Goal: Book appointment/travel/reservation

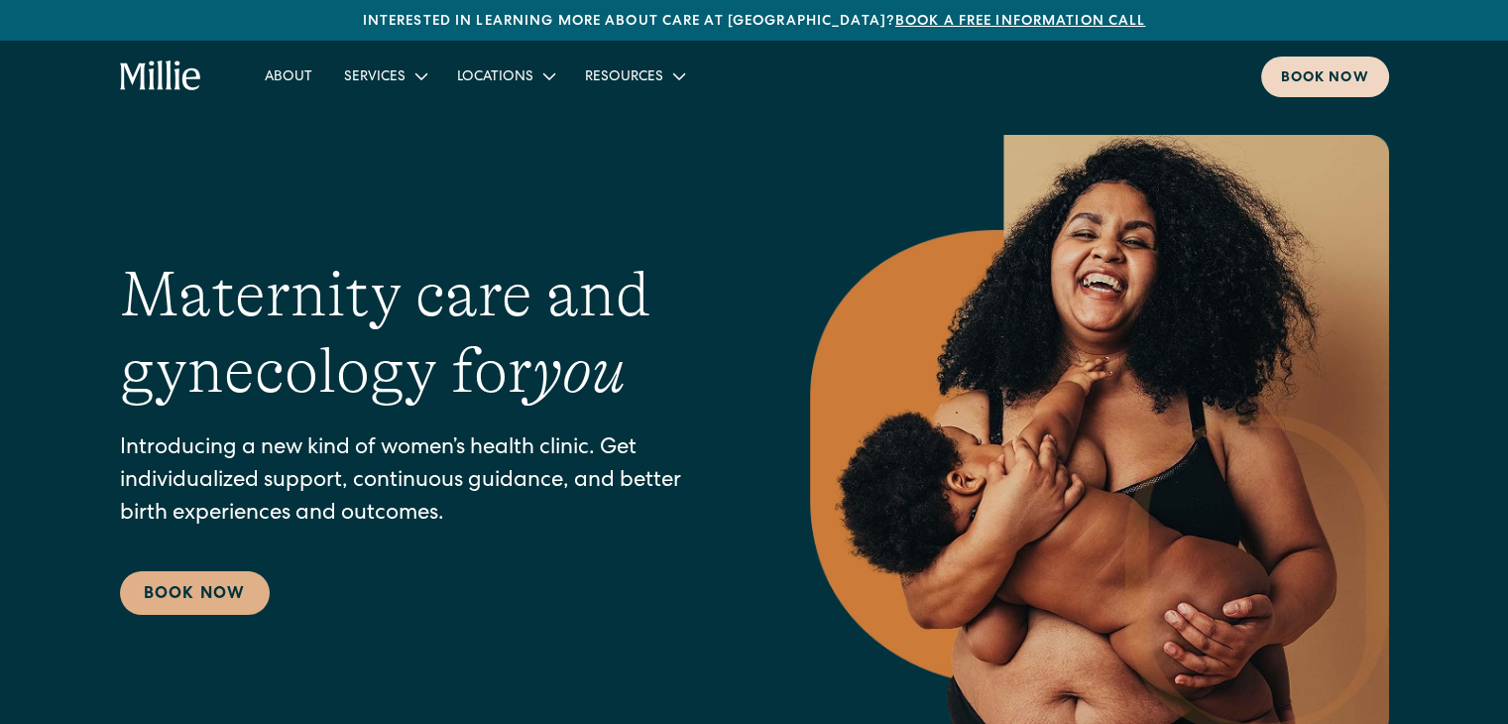
click at [1330, 68] on div "Book now" at bounding box center [1325, 78] width 88 height 21
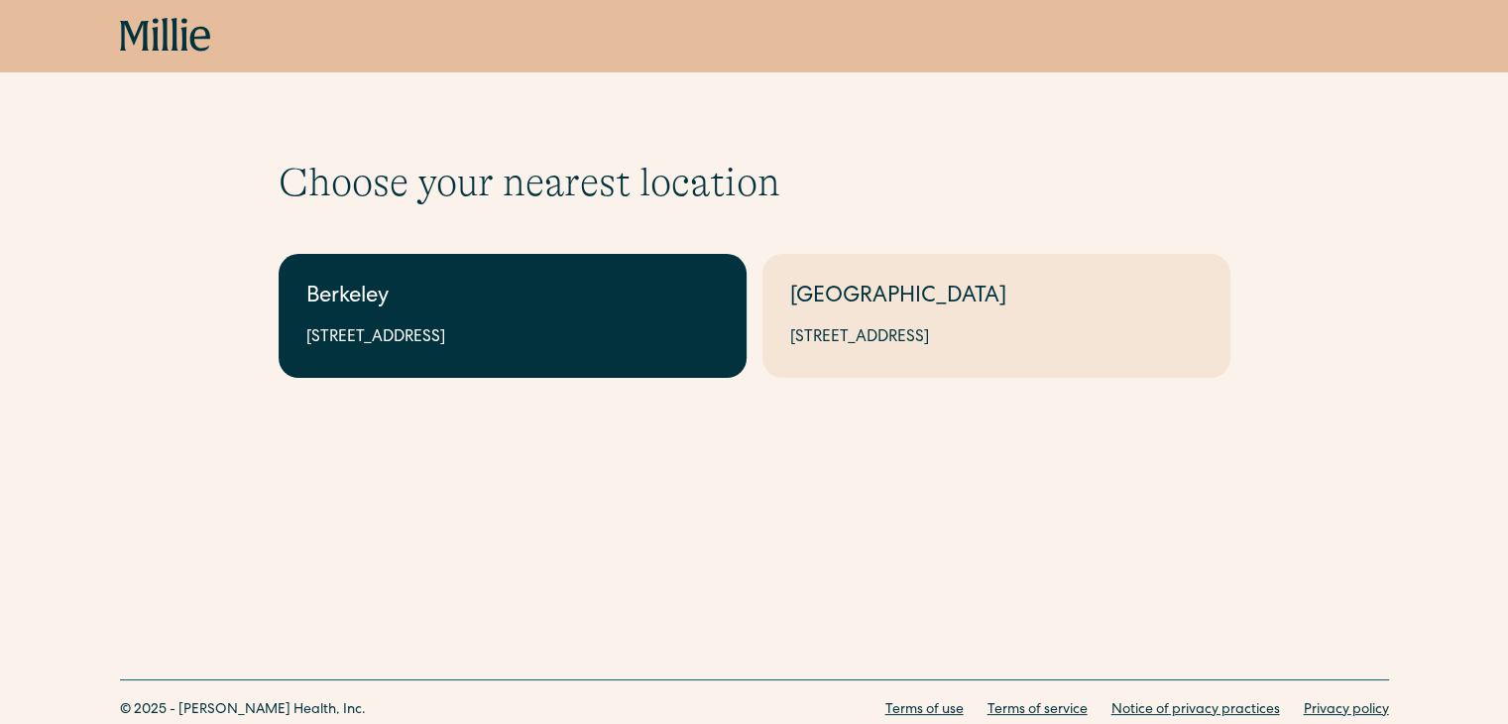
click at [613, 286] on div "Berkeley" at bounding box center [512, 297] width 412 height 33
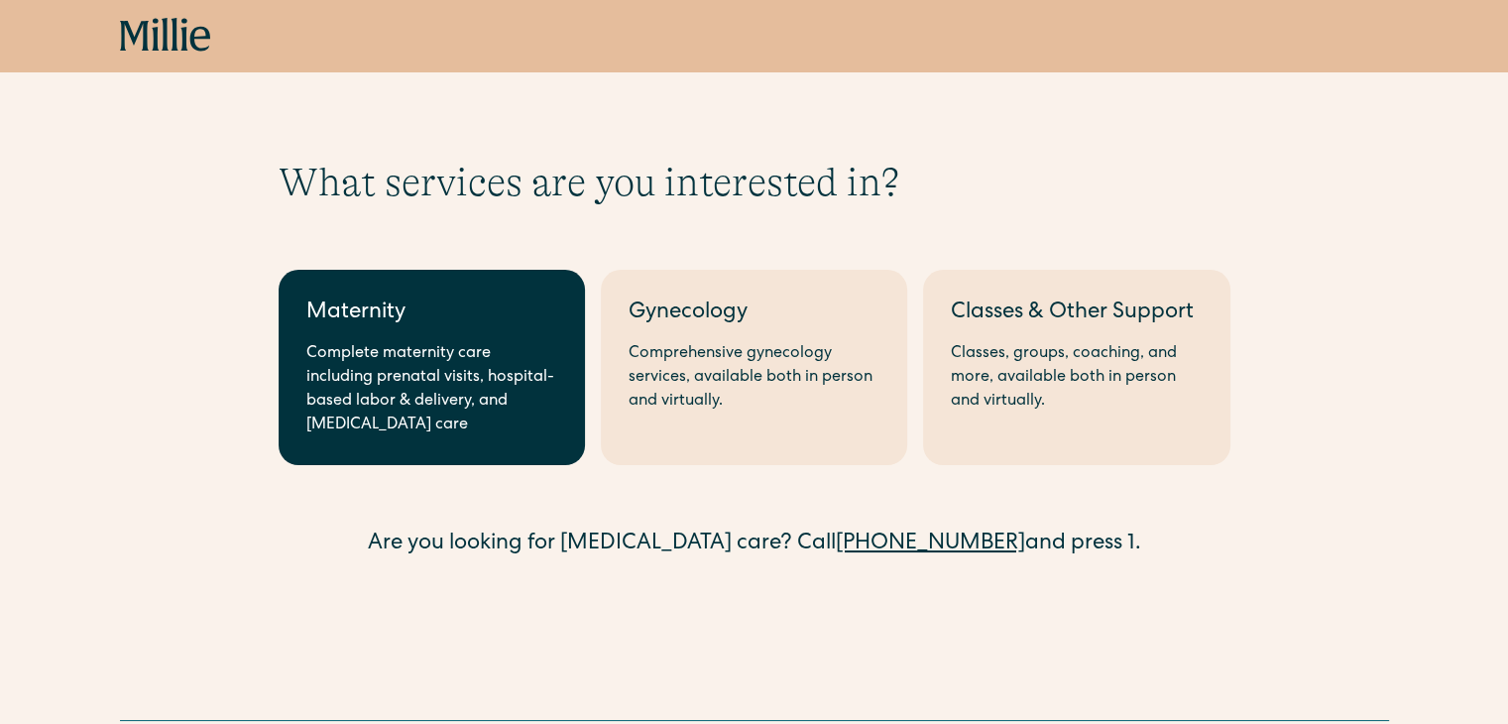
click at [385, 345] on div "Complete maternity care including prenatal visits, hospital-based labor & deliv…" at bounding box center [431, 389] width 251 height 95
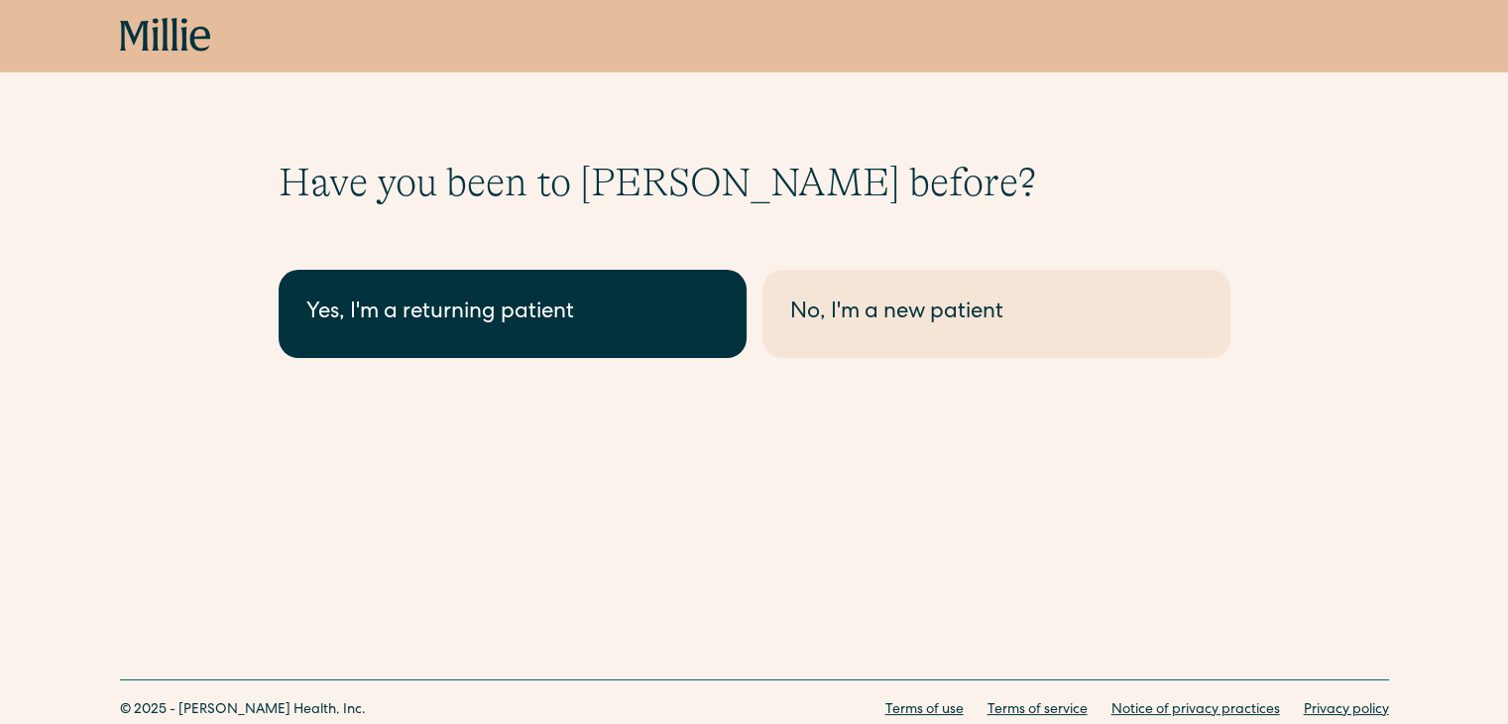
click at [567, 318] on div "Yes, I'm a returning patient" at bounding box center [512, 313] width 412 height 33
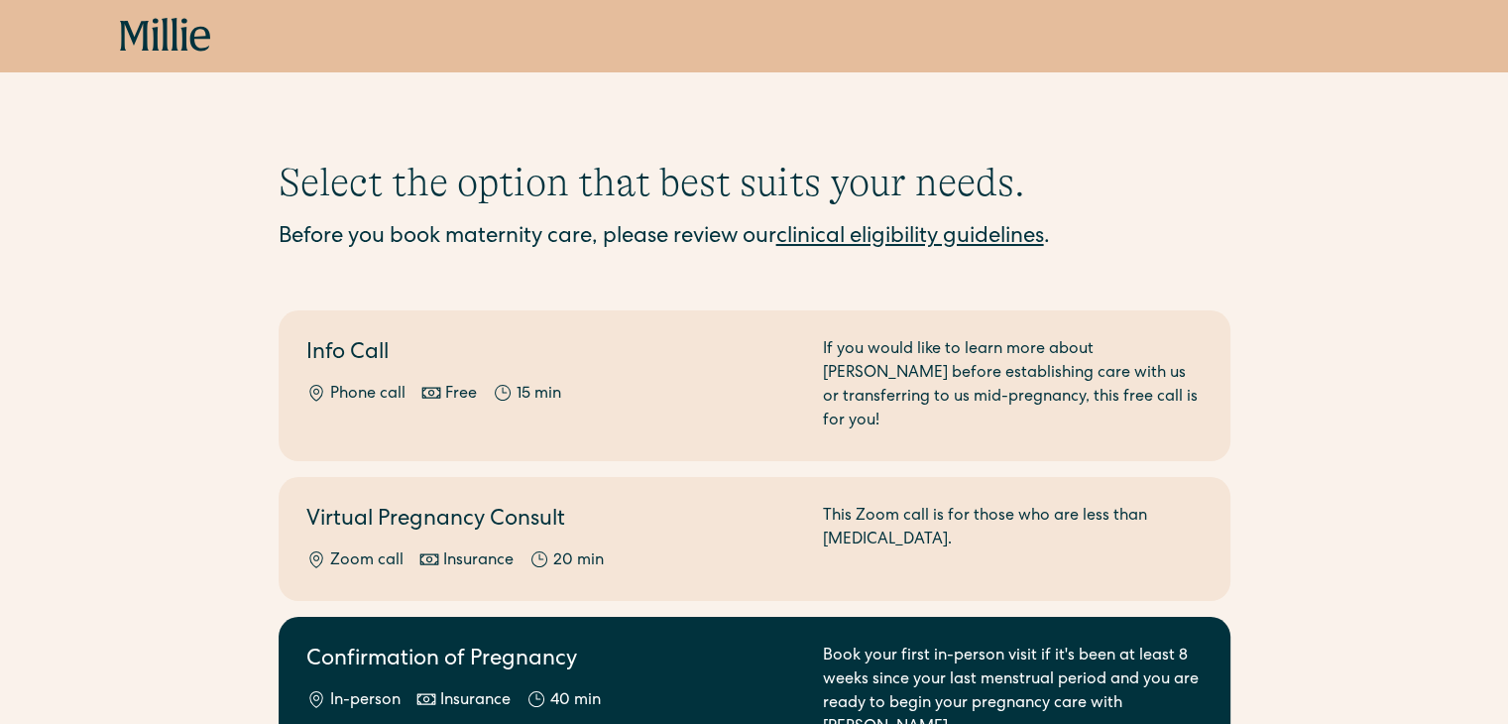
click at [409, 618] on link "Confirmation of Pregnancy In-person Insurance 40 min Book your first in-person …" at bounding box center [754, 691] width 951 height 151
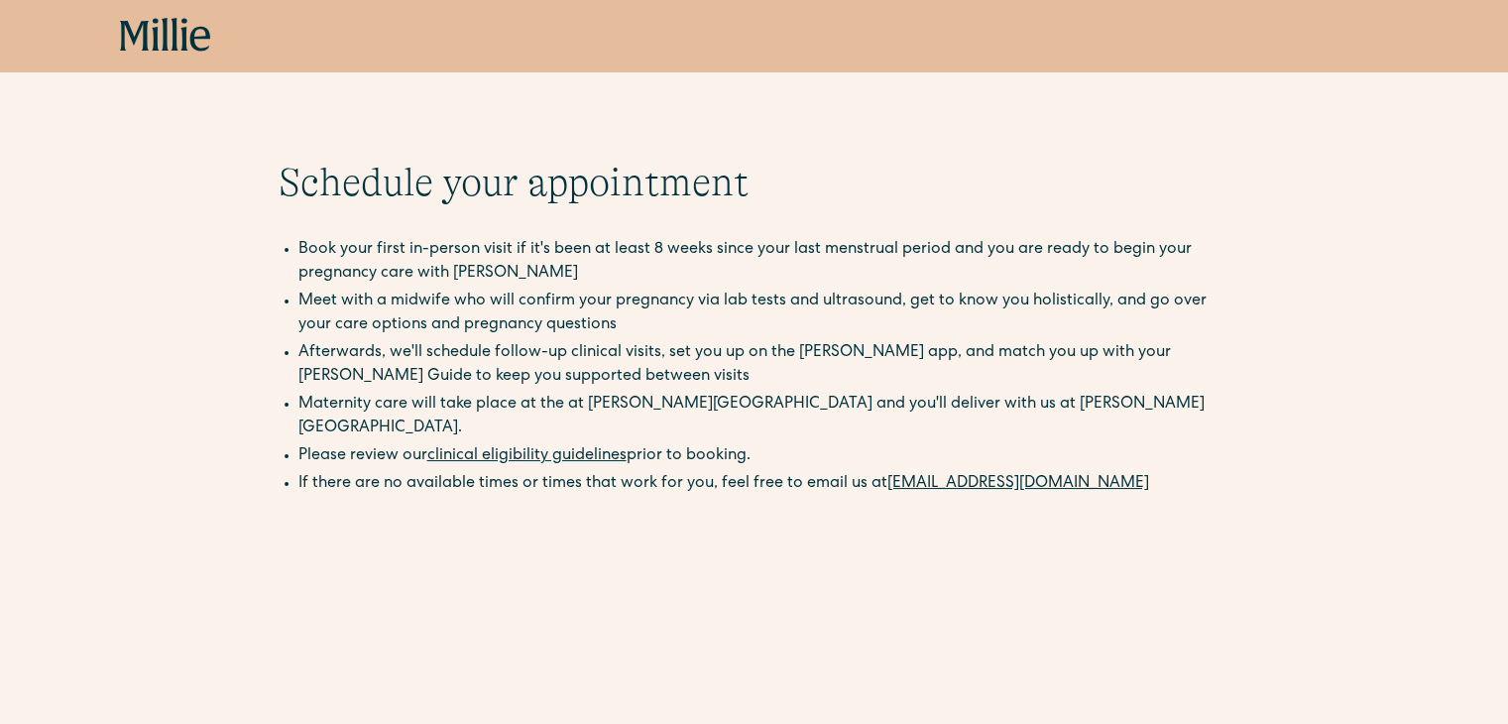
click at [495, 315] on li "Meet with a midwife who will confirm your pregnancy via lab tests and ultrasoun…" at bounding box center [764, 313] width 932 height 48
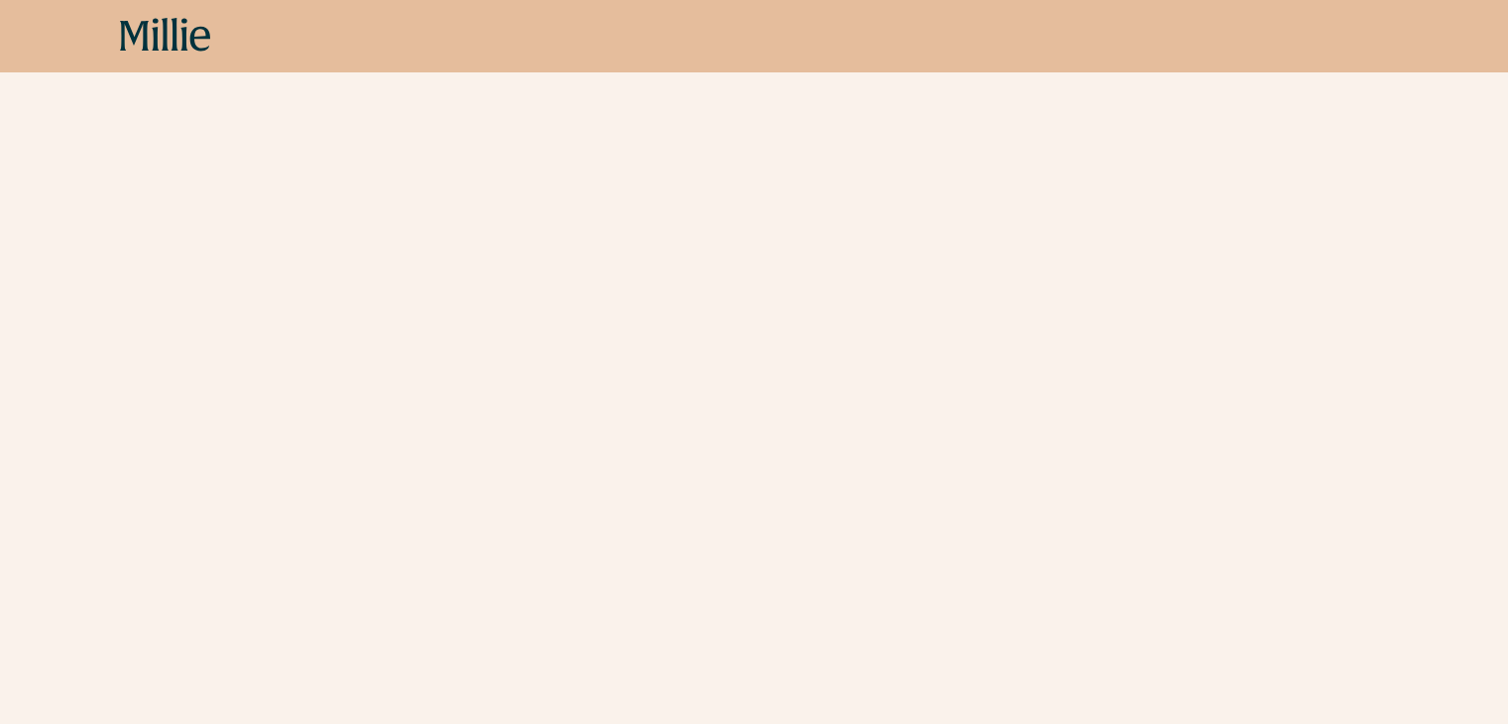
scroll to position [593, 0]
click at [1319, 414] on div "Schedule your appointment Book your first in-person visit if it's been at least…" at bounding box center [754, 242] width 1508 height 1194
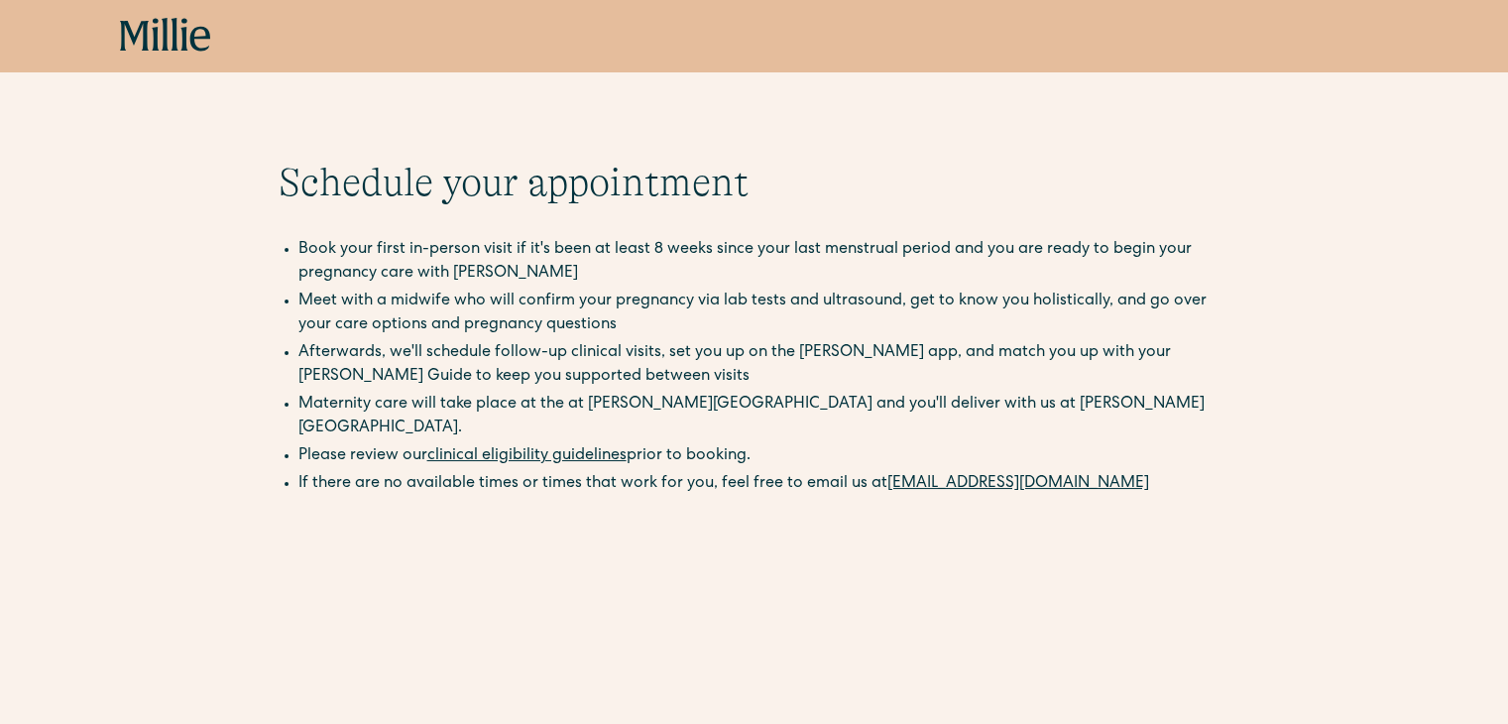
click at [168, 37] on icon at bounding box center [165, 36] width 91 height 36
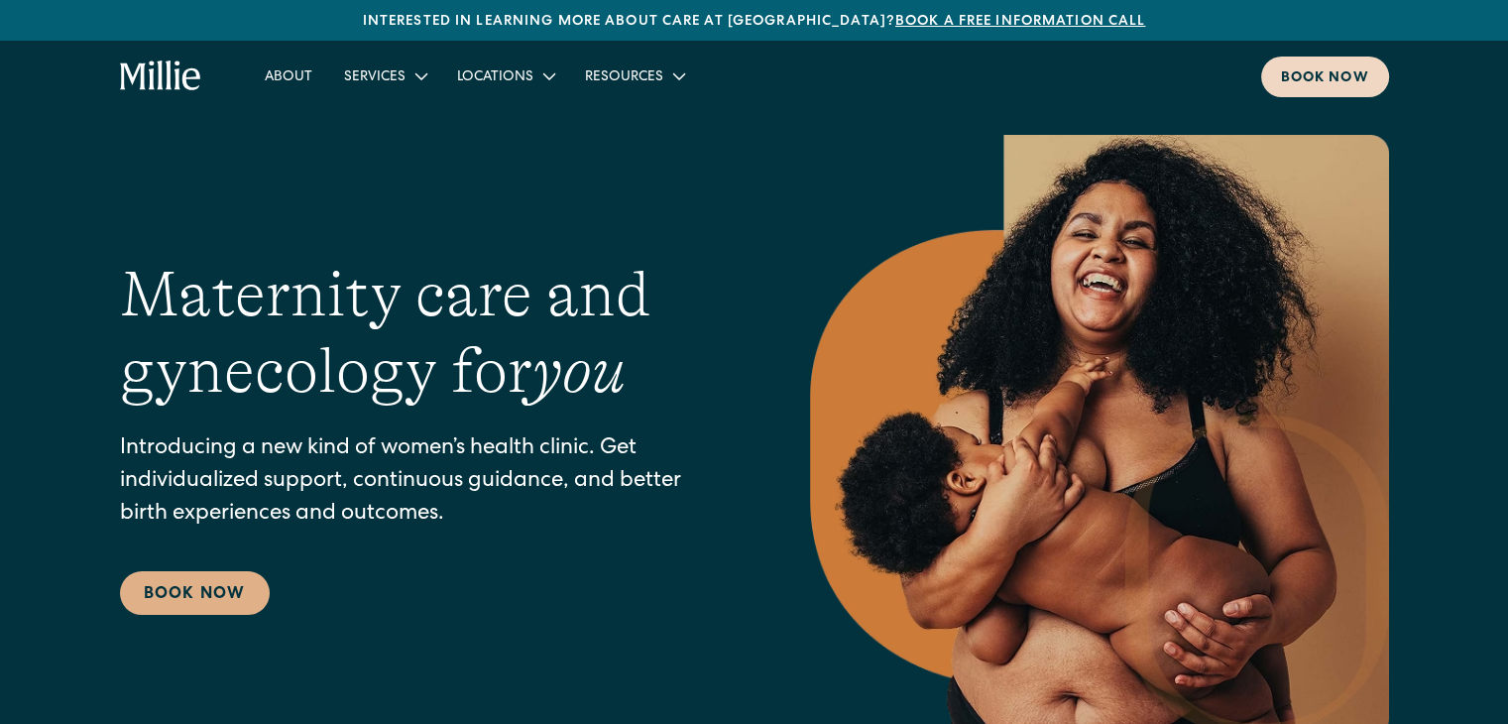
click at [1299, 72] on div "Book now" at bounding box center [1325, 78] width 88 height 21
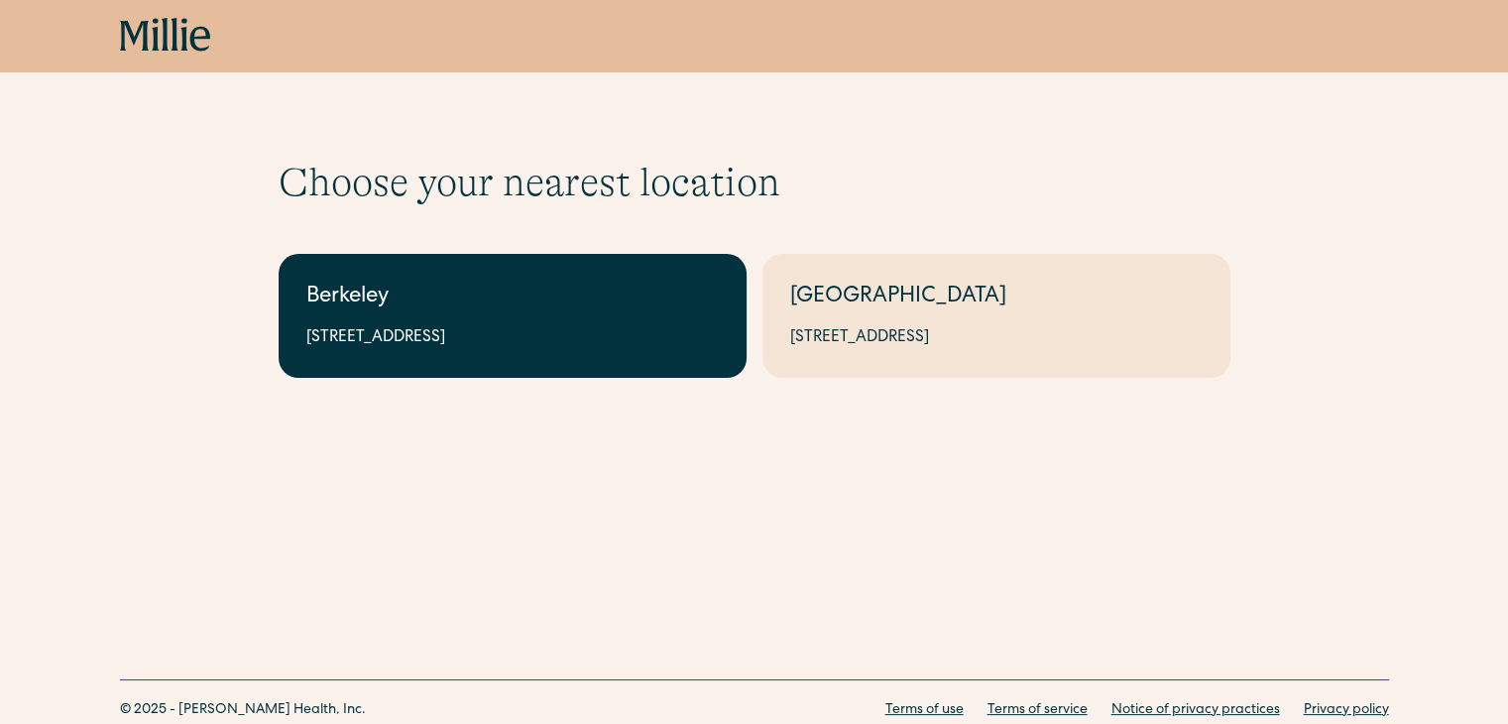
click at [457, 298] on div "Berkeley" at bounding box center [512, 297] width 412 height 33
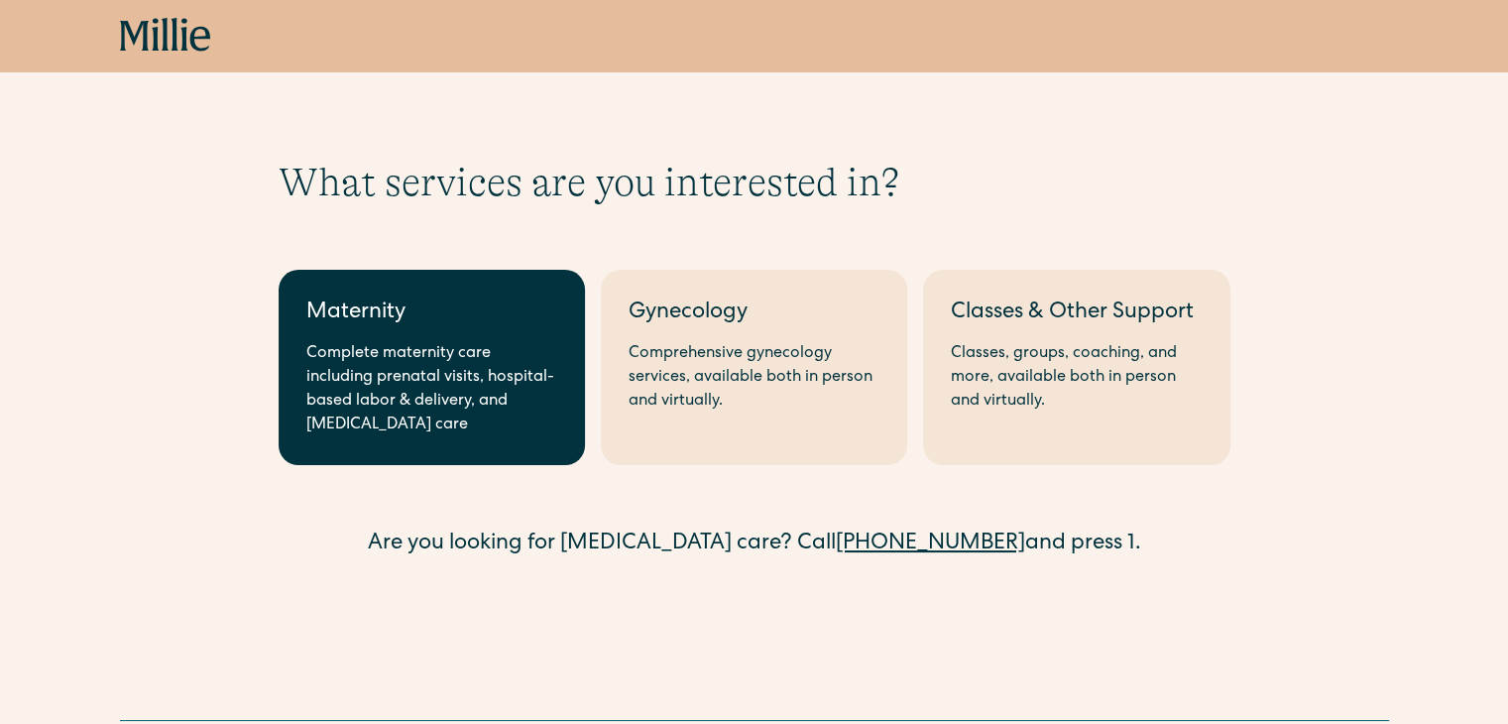
click at [417, 363] on div "Complete maternity care including prenatal visits, hospital-based labor & deliv…" at bounding box center [431, 389] width 251 height 95
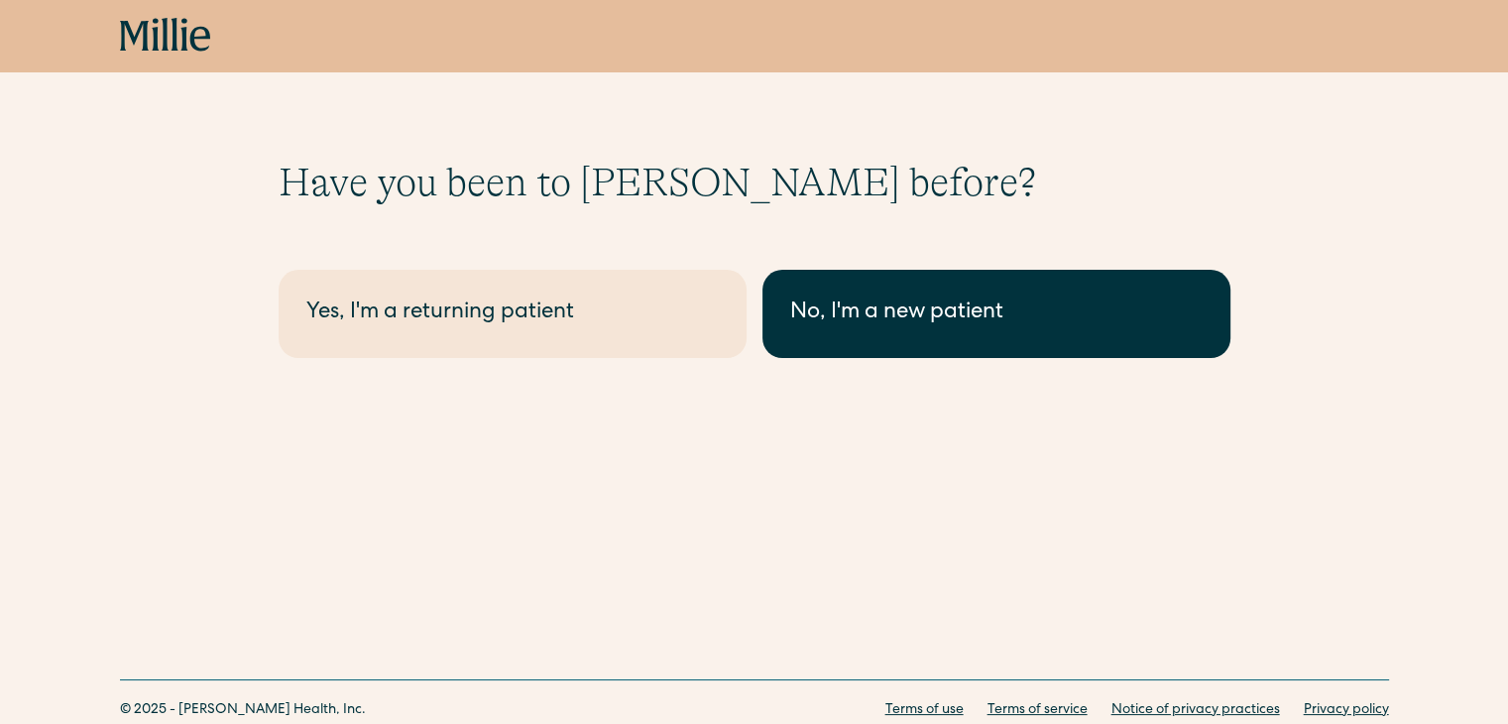
click at [950, 336] on link "No, I'm a new patient" at bounding box center [996, 314] width 468 height 88
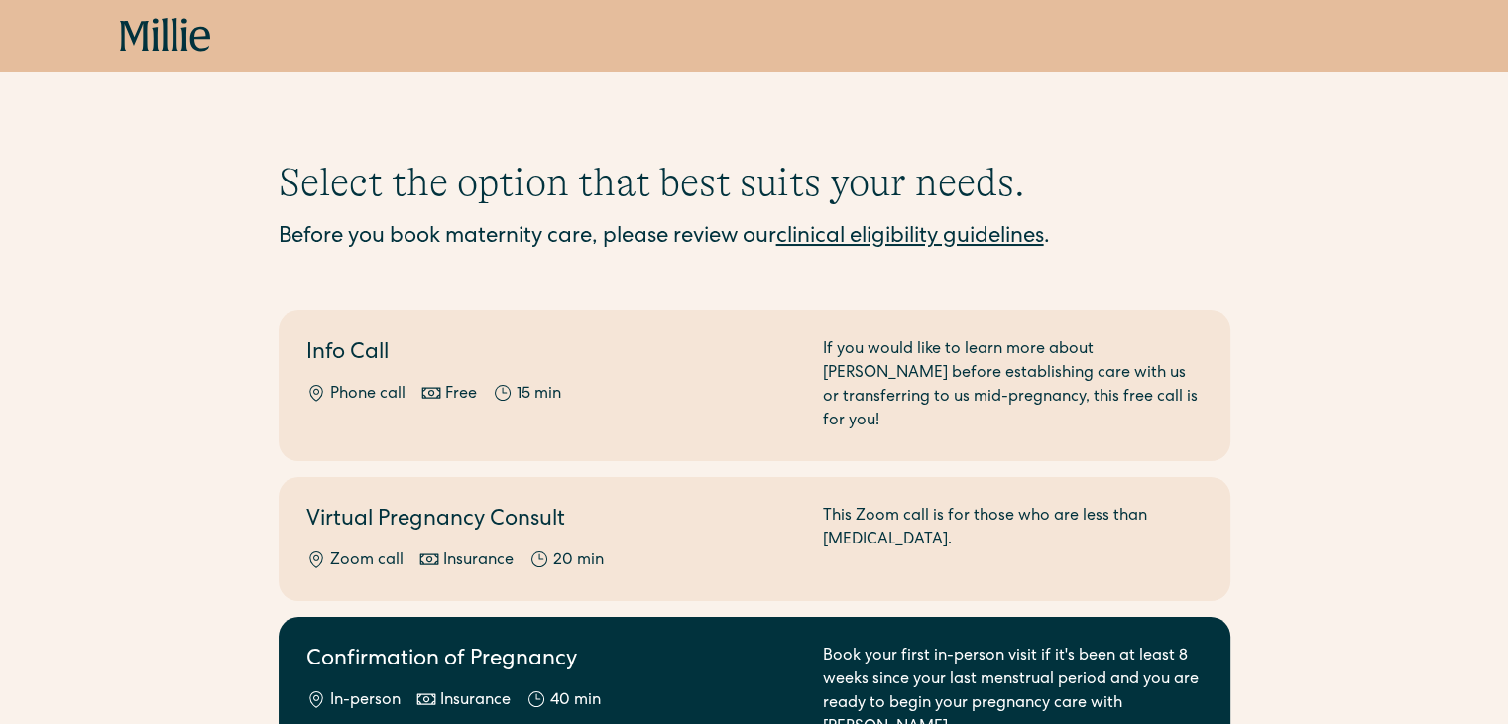
click at [377, 659] on div "Confirmation of Pregnancy In-person Insurance 40 min" at bounding box center [552, 691] width 493 height 95
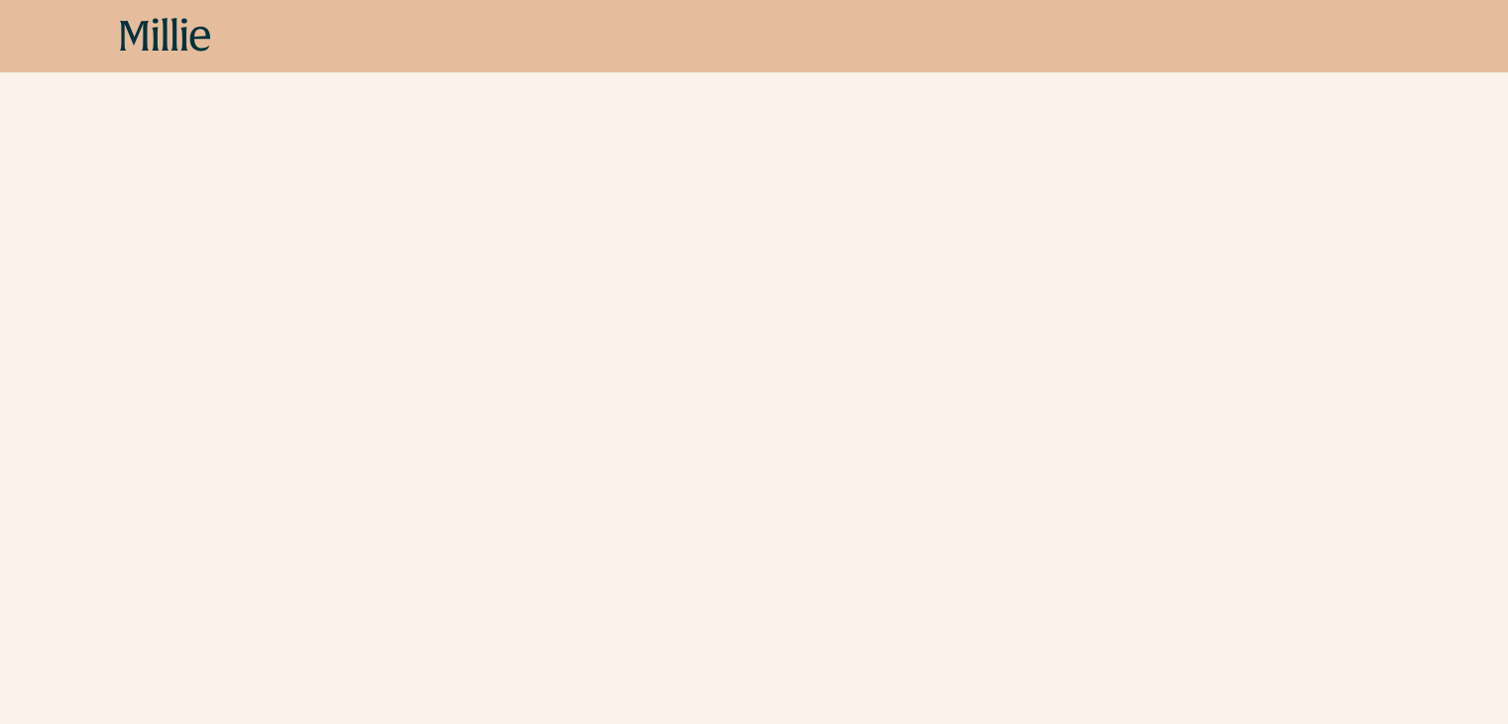
scroll to position [575, 0]
click at [0, 615] on div "Schedule your appointment Book your first in-person visit if it's been at least…" at bounding box center [754, 360] width 1508 height 1553
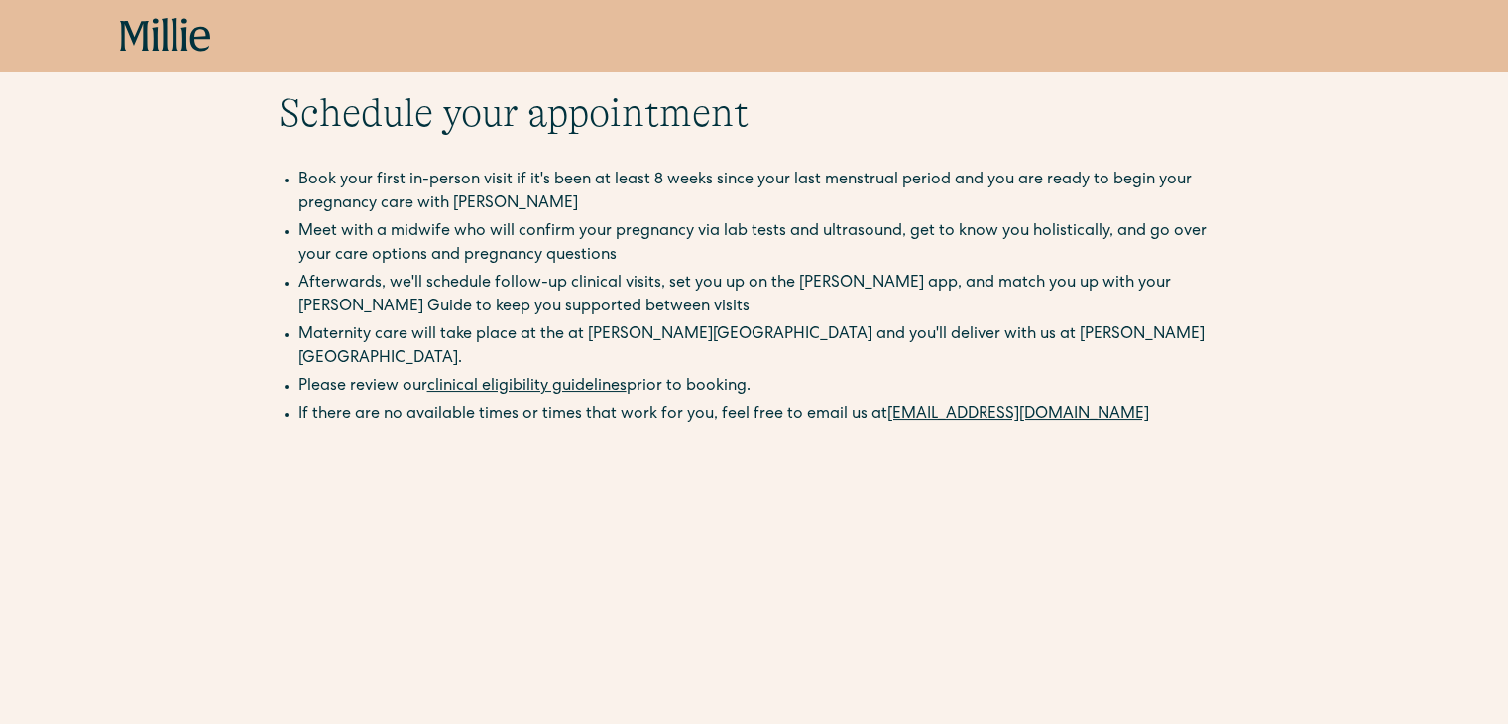
scroll to position [0, 0]
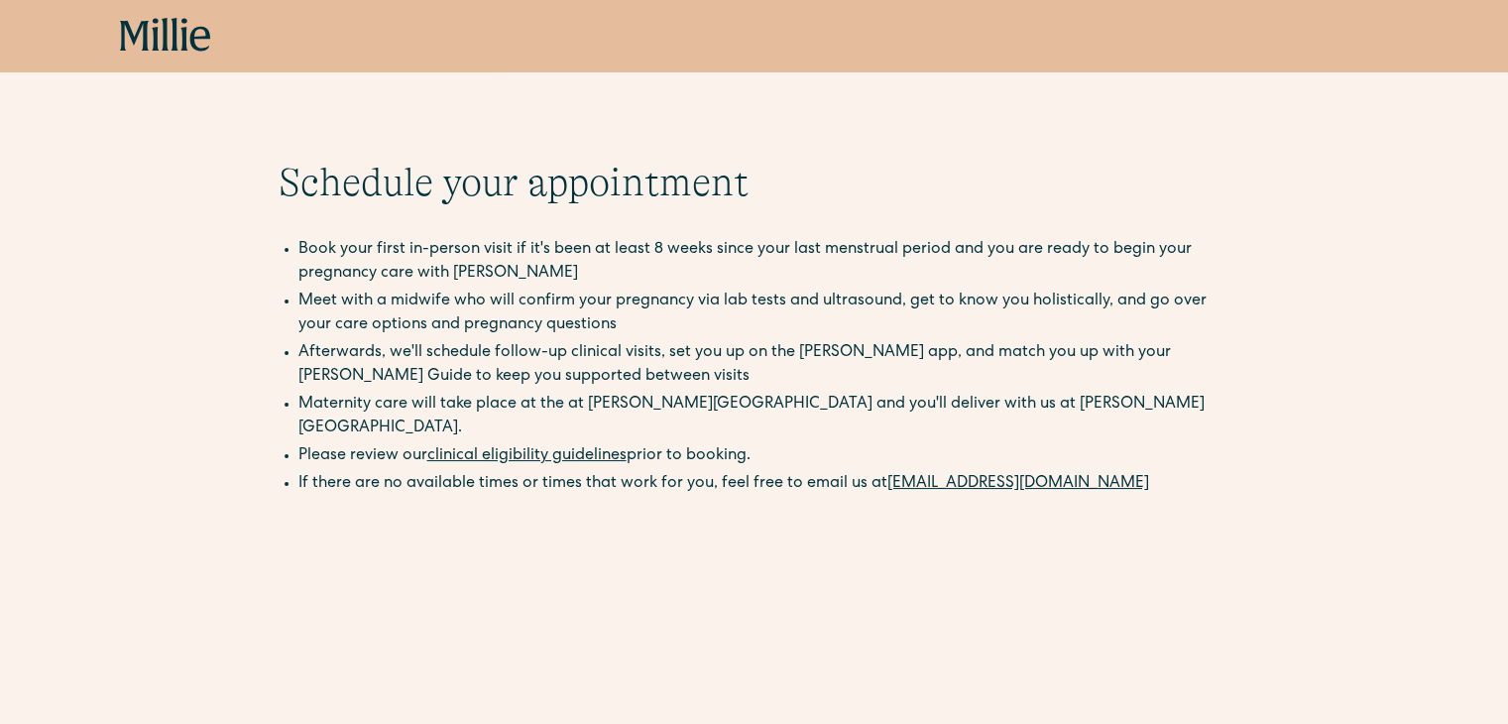
click at [184, 29] on icon at bounding box center [183, 34] width 7 height 33
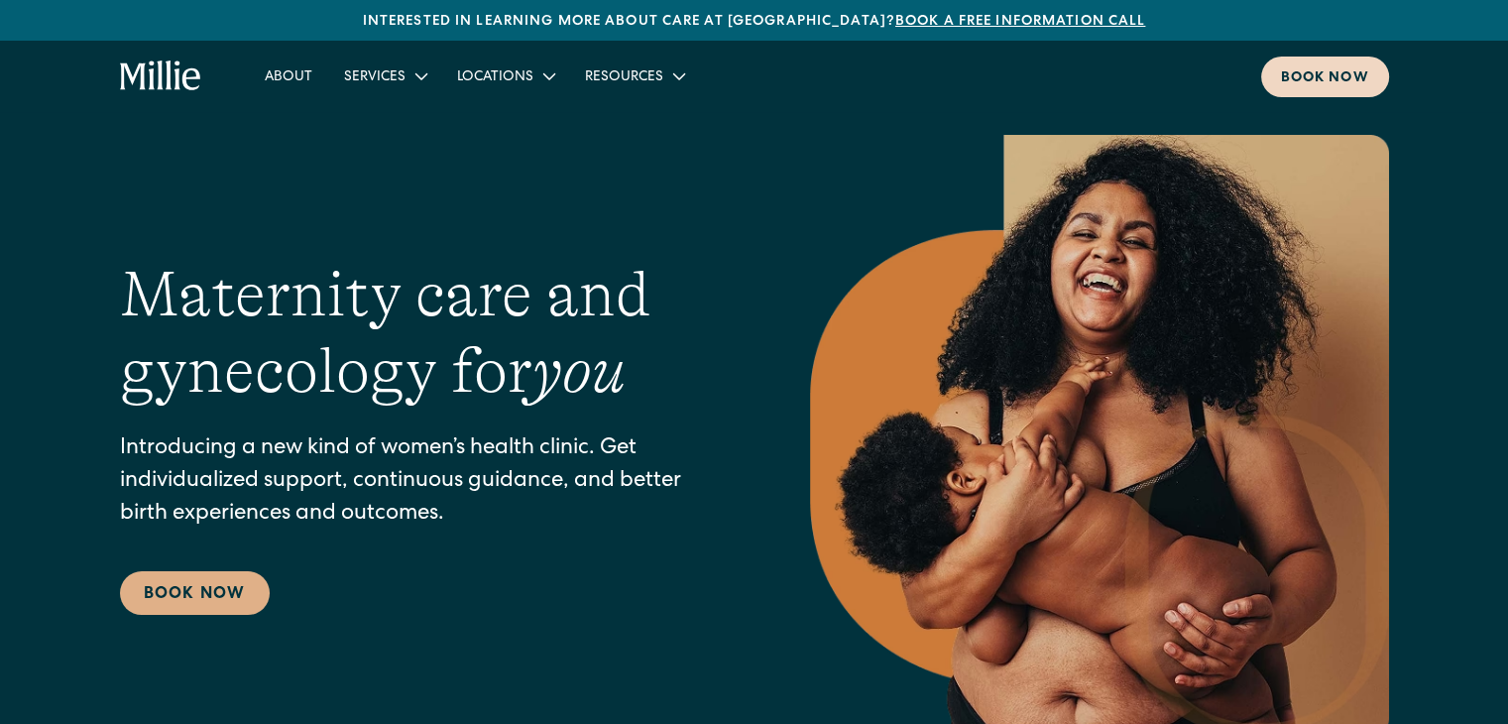
click at [1332, 76] on div "Book now" at bounding box center [1325, 78] width 88 height 21
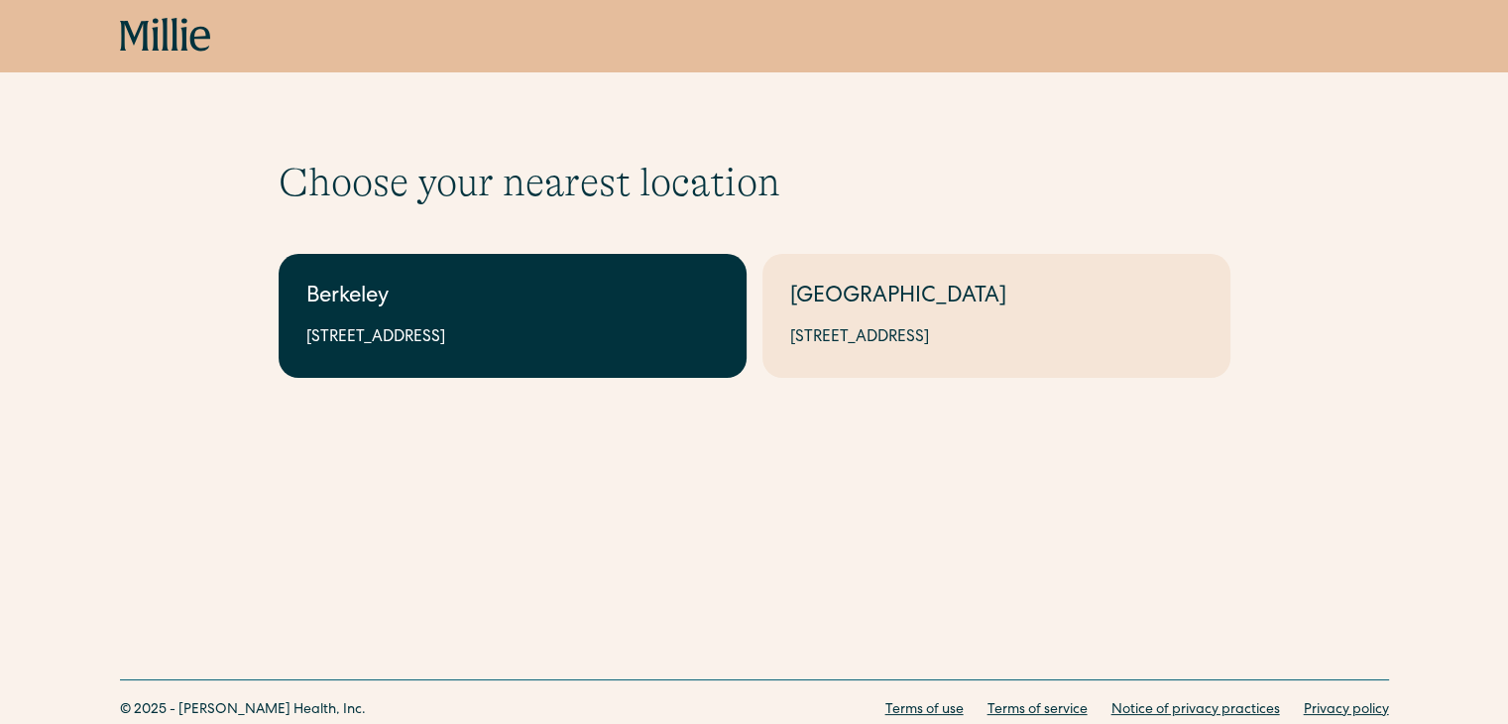
click at [599, 322] on link "Berkeley 2999 Regent St, Suite 524, Berkeley, CA 94705" at bounding box center [513, 316] width 468 height 124
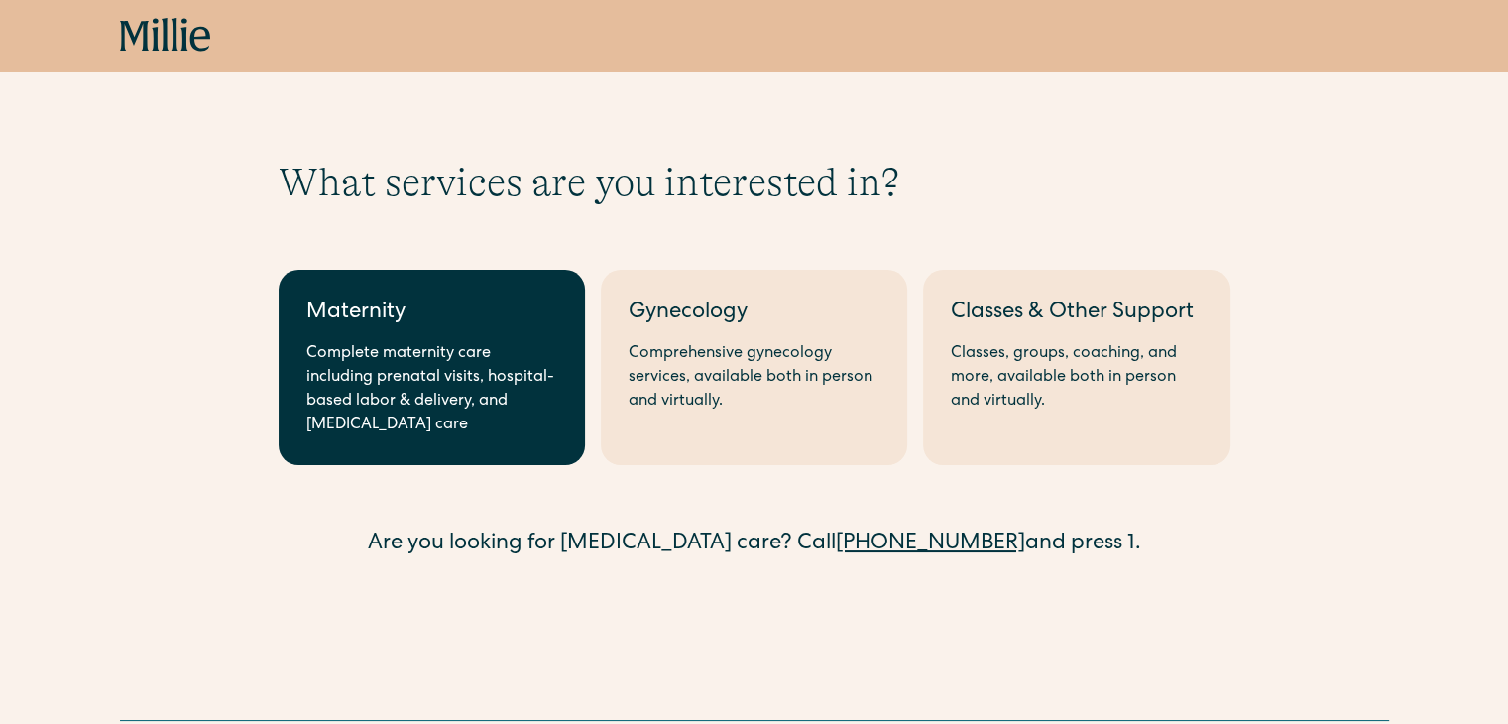
click at [424, 395] on div "Complete maternity care including prenatal visits, hospital-based labor & deliv…" at bounding box center [431, 389] width 251 height 95
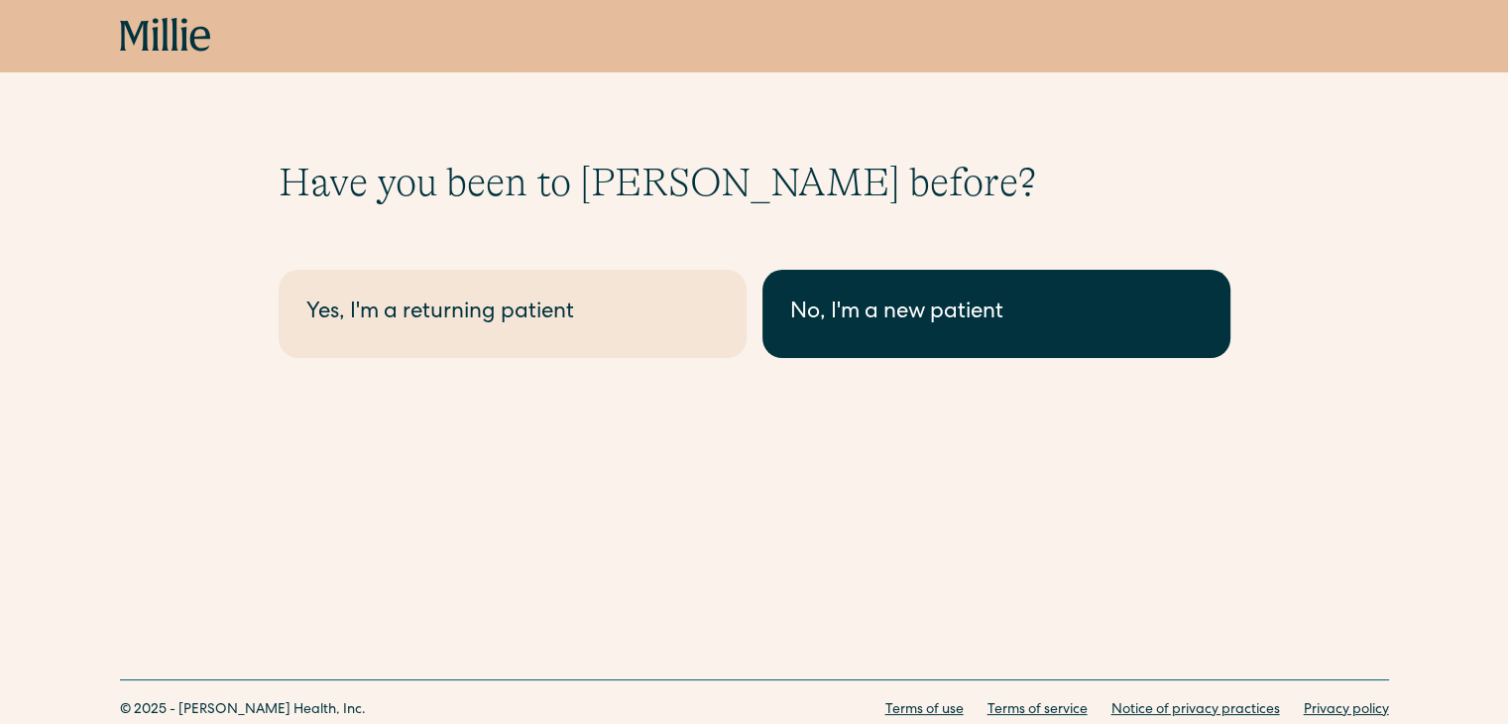
click at [864, 310] on div "No, I'm a new patient" at bounding box center [996, 313] width 412 height 33
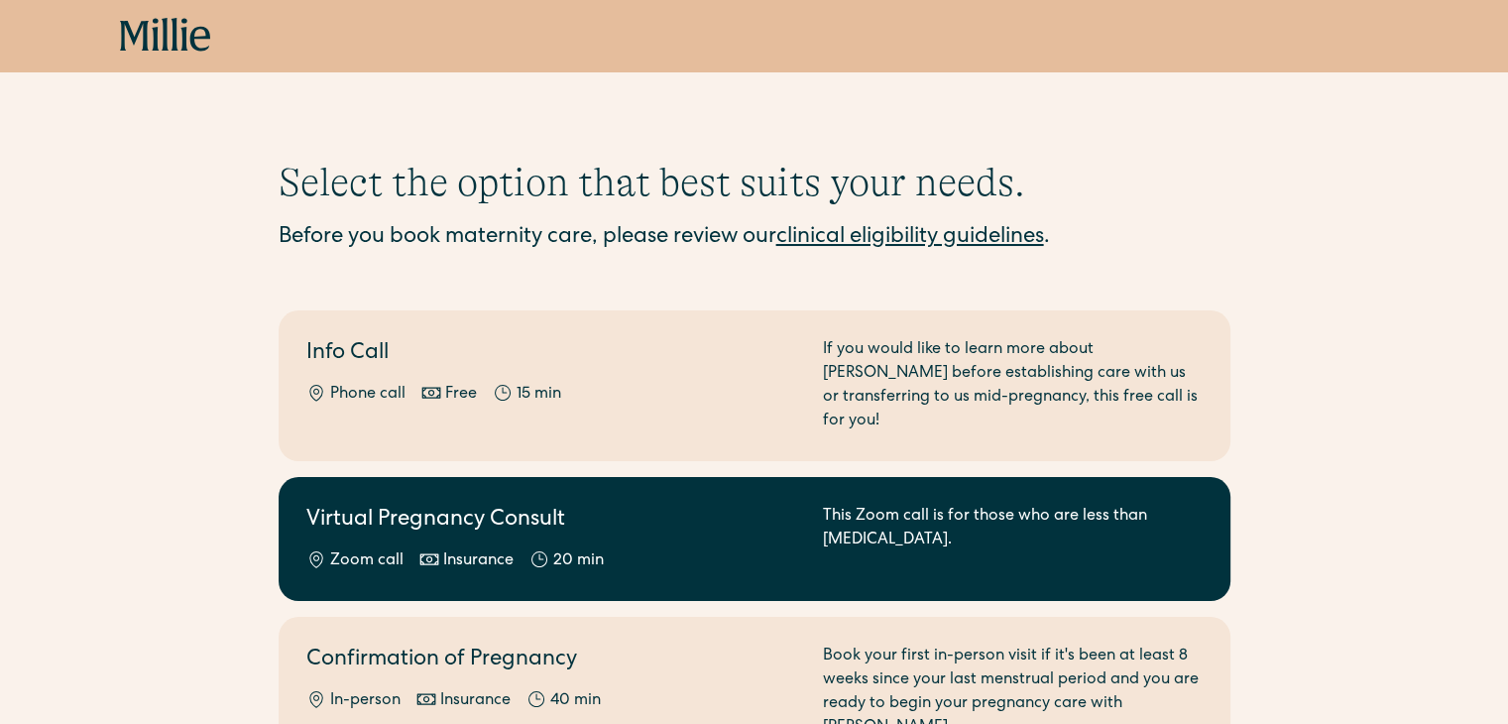
click at [355, 549] on div "Zoom call" at bounding box center [366, 561] width 73 height 24
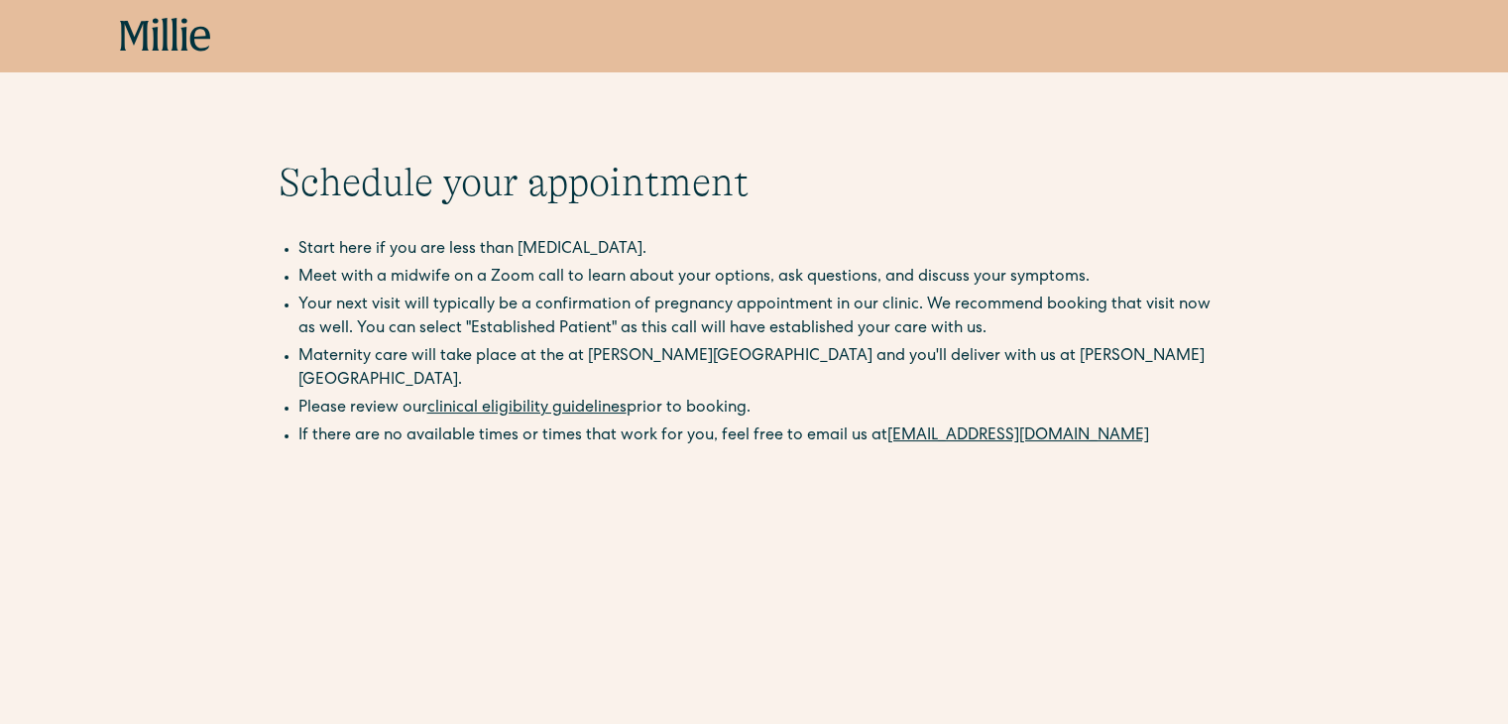
click at [127, 453] on div "Schedule your appointment Start here if you are less than [MEDICAL_DATA]. Meet …" at bounding box center [754, 732] width 1508 height 1147
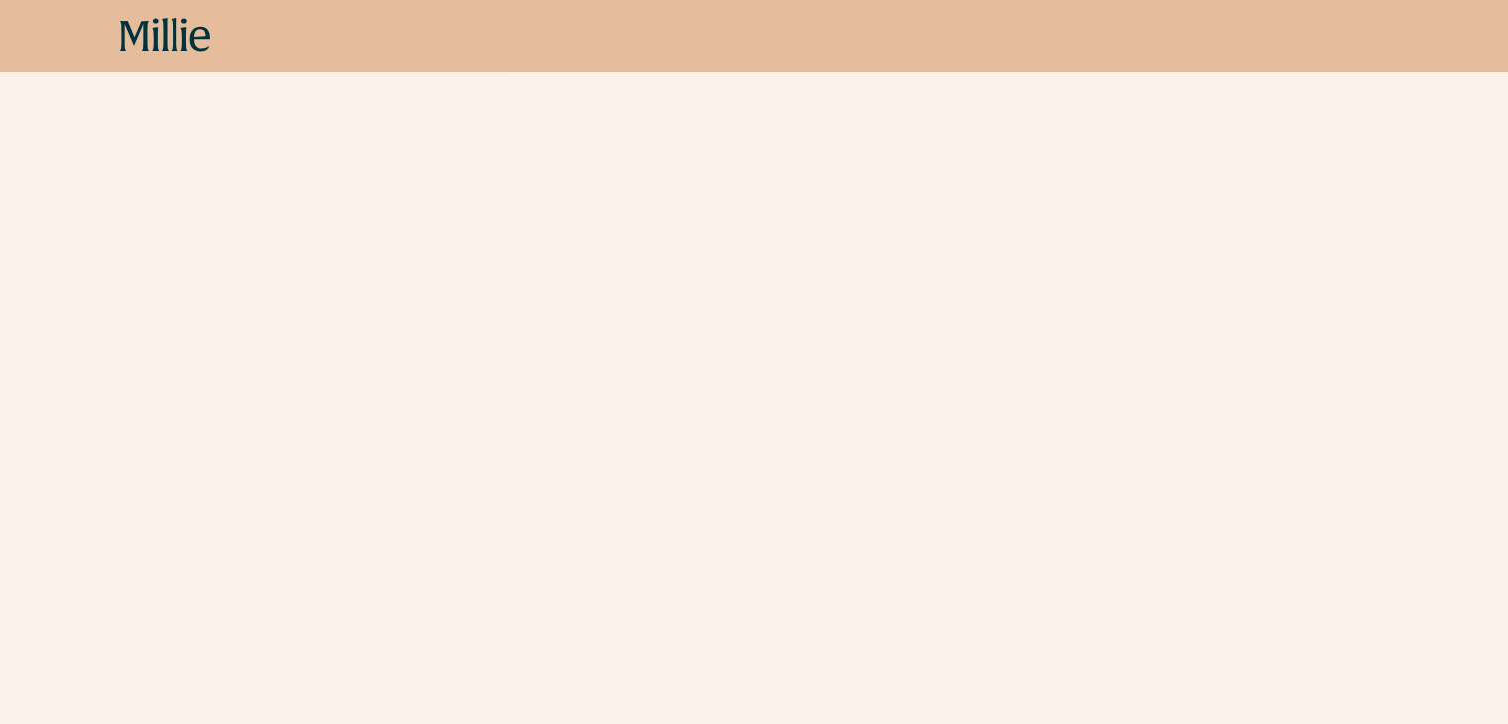
scroll to position [527, 0]
